Goal: Navigation & Orientation: Find specific page/section

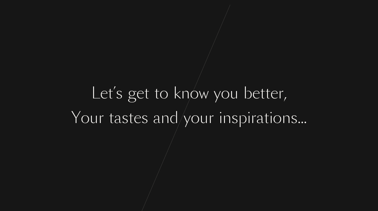
click at [281, 120] on div "o" at bounding box center [277, 117] width 9 height 23
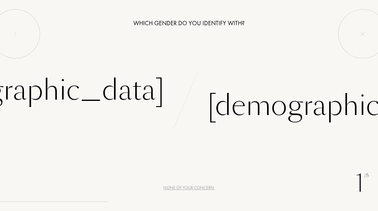
click at [188, 187] on div "None of your concern." at bounding box center [189, 187] width 52 height 6
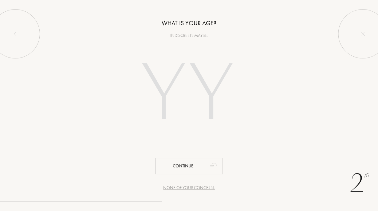
click at [188, 189] on div "None of your concern." at bounding box center [189, 187] width 52 height 6
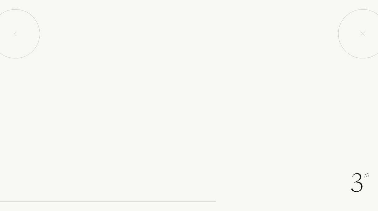
click at [188, 188] on div "Continue" at bounding box center [189, 187] width 68 height 16
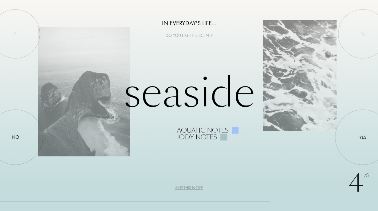
click at [188, 188] on div "Skip this note" at bounding box center [189, 187] width 28 height 6
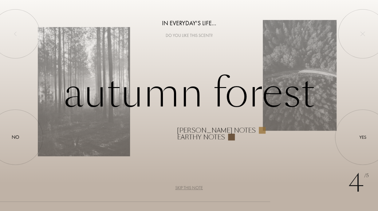
click at [188, 188] on div "Skip this note" at bounding box center [189, 187] width 28 height 6
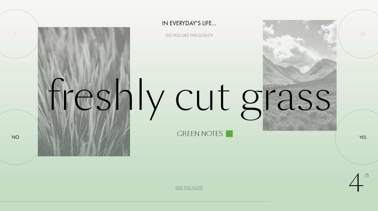
click at [188, 188] on div "Skip this note" at bounding box center [189, 187] width 28 height 6
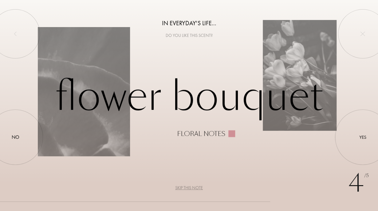
click at [188, 188] on div "Skip this note" at bounding box center [189, 187] width 28 height 6
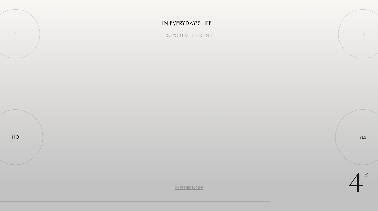
click at [188, 188] on div "Skip this note" at bounding box center [189, 187] width 28 height 6
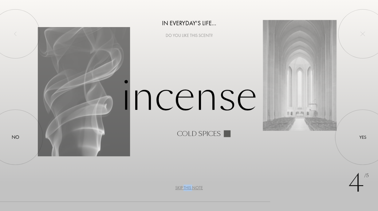
click at [188, 188] on div "Skip this note" at bounding box center [189, 187] width 28 height 6
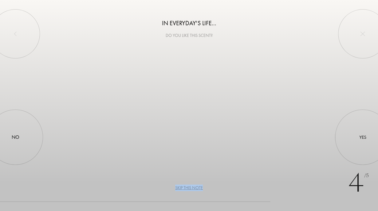
click at [188, 188] on div "Skip this note" at bounding box center [189, 187] width 28 height 6
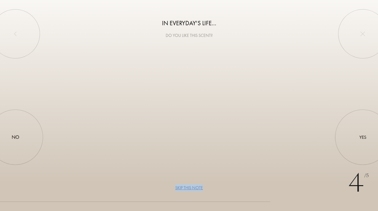
click at [188, 188] on div "Skip this note" at bounding box center [189, 187] width 28 height 6
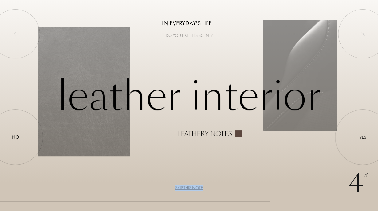
click at [188, 188] on div "Skip this note" at bounding box center [189, 187] width 28 height 6
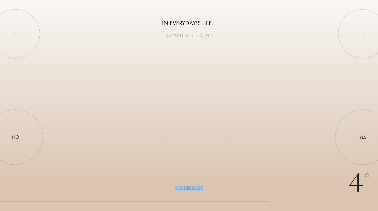
click at [188, 188] on div "Skip this note" at bounding box center [189, 187] width 28 height 6
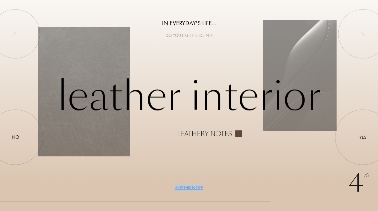
click at [188, 188] on div "Skip this note" at bounding box center [189, 187] width 28 height 6
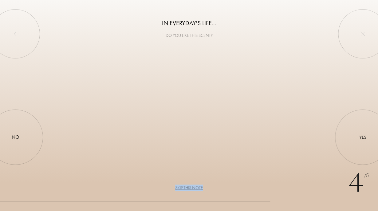
click at [188, 188] on div "Skip this note" at bounding box center [189, 187] width 28 height 6
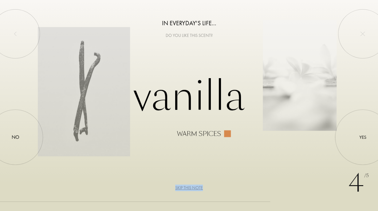
click at [188, 188] on div "Skip this note" at bounding box center [189, 187] width 28 height 6
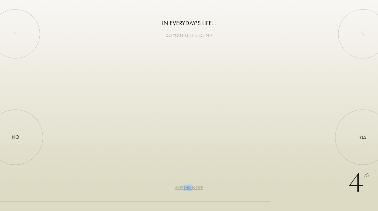
click at [188, 188] on div "Skip this note" at bounding box center [189, 187] width 28 height 6
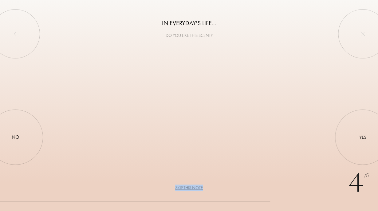
click at [188, 188] on div "Skip this note" at bounding box center [189, 187] width 28 height 6
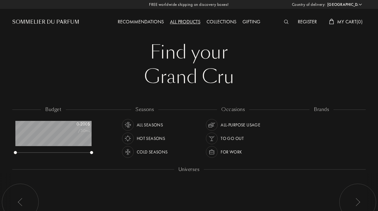
select select "US"
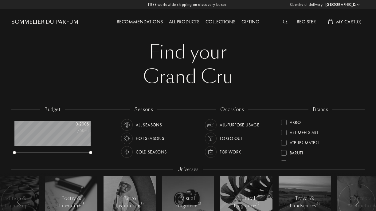
click at [324, 110] on div "brands" at bounding box center [320, 109] width 24 height 7
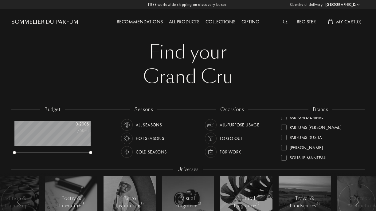
scroll to position [184, 0]
